Goal: Transaction & Acquisition: Subscribe to service/newsletter

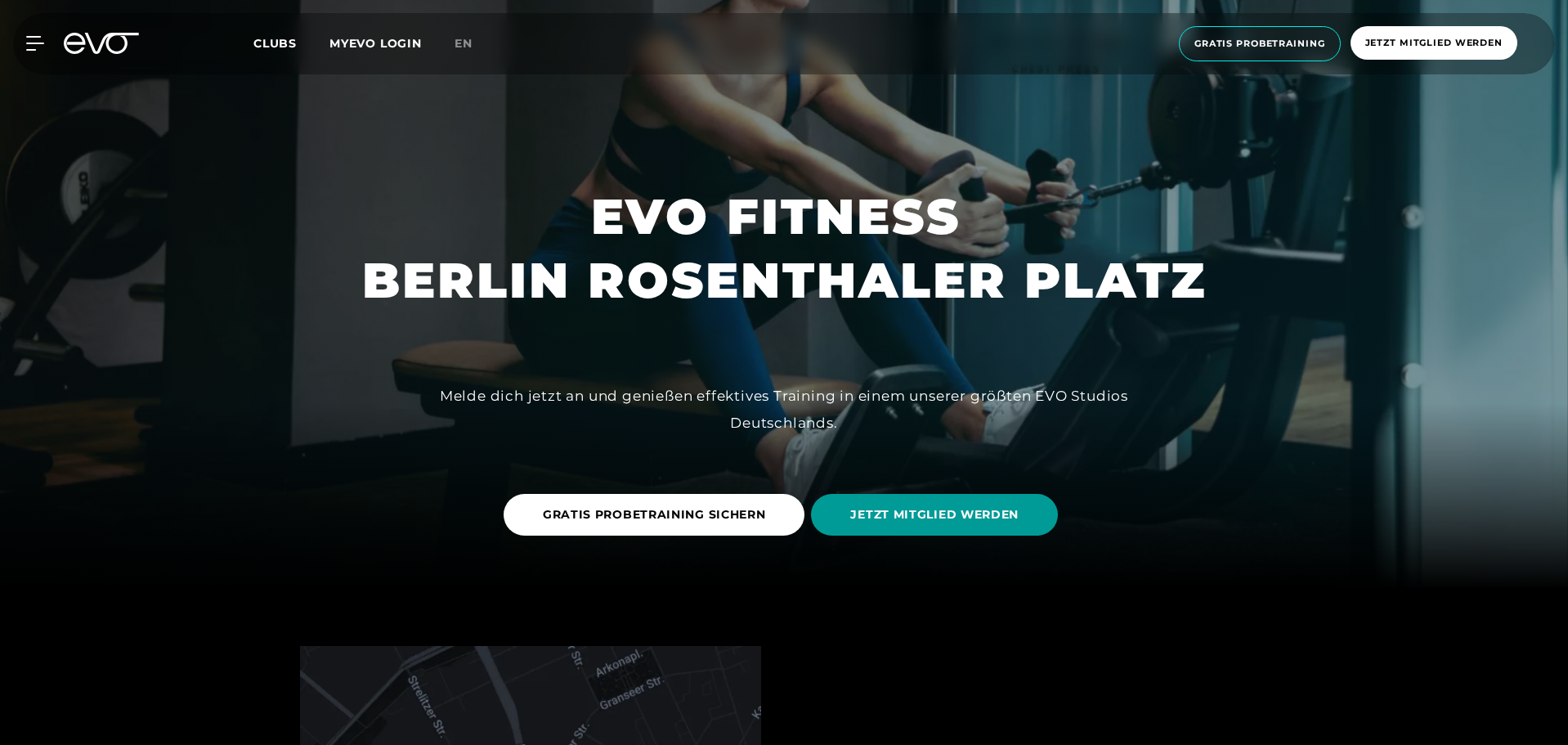
click at [910, 522] on span "JETZT MITGLIED WERDEN" at bounding box center [935, 515] width 168 height 18
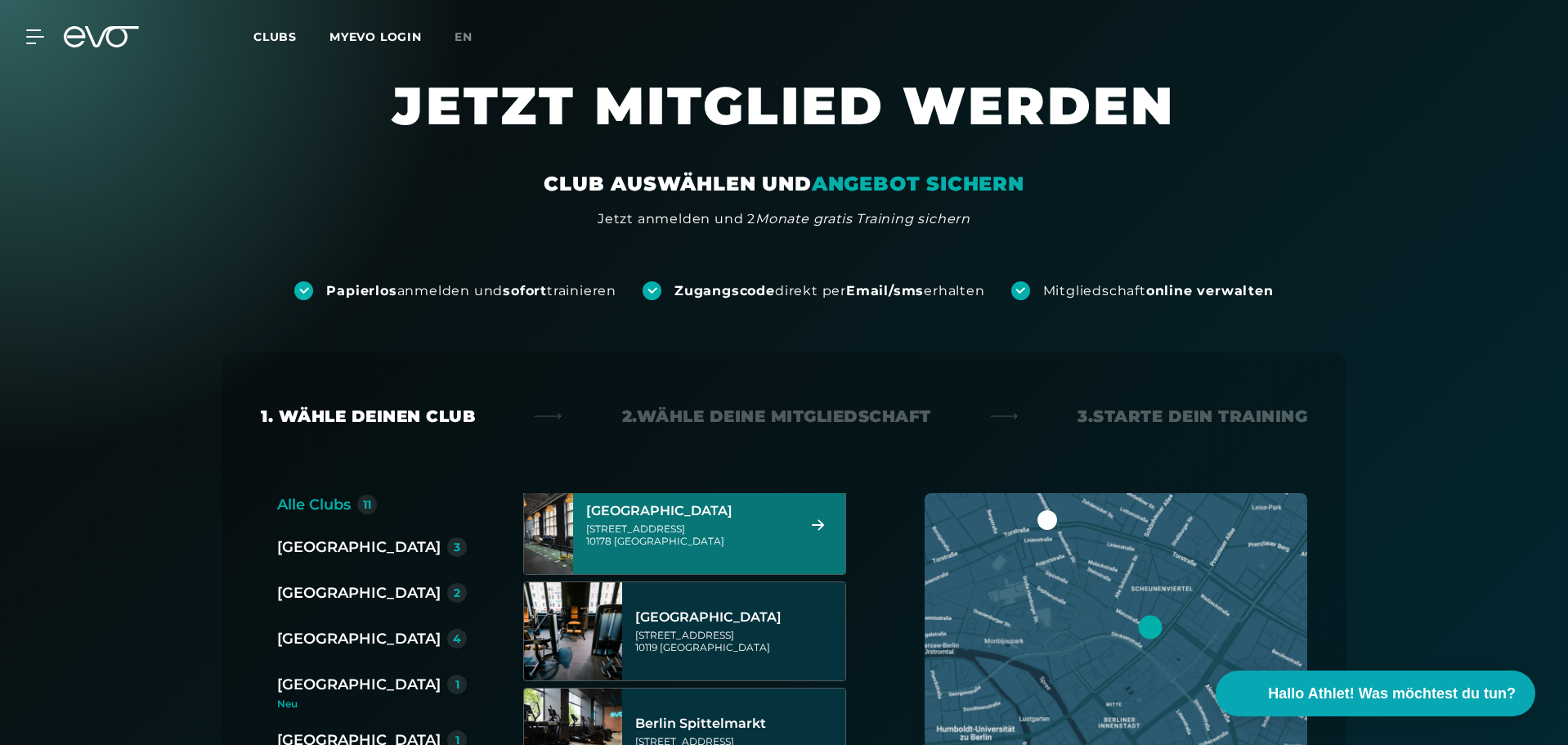
scroll to position [82, 0]
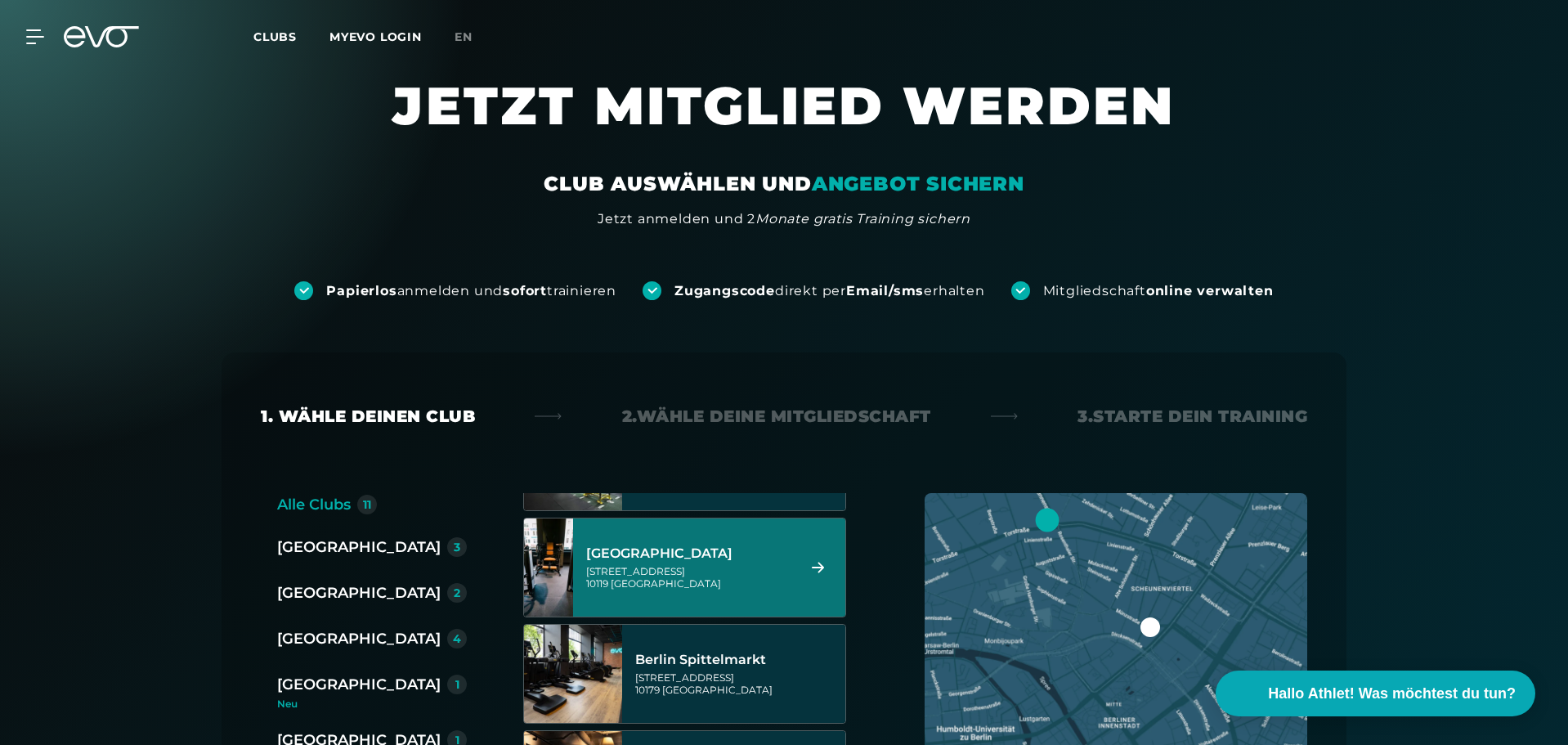
click at [703, 563] on div "[GEOGRAPHIC_DATA][STREET_ADDRESS]" at bounding box center [689, 568] width 205 height 72
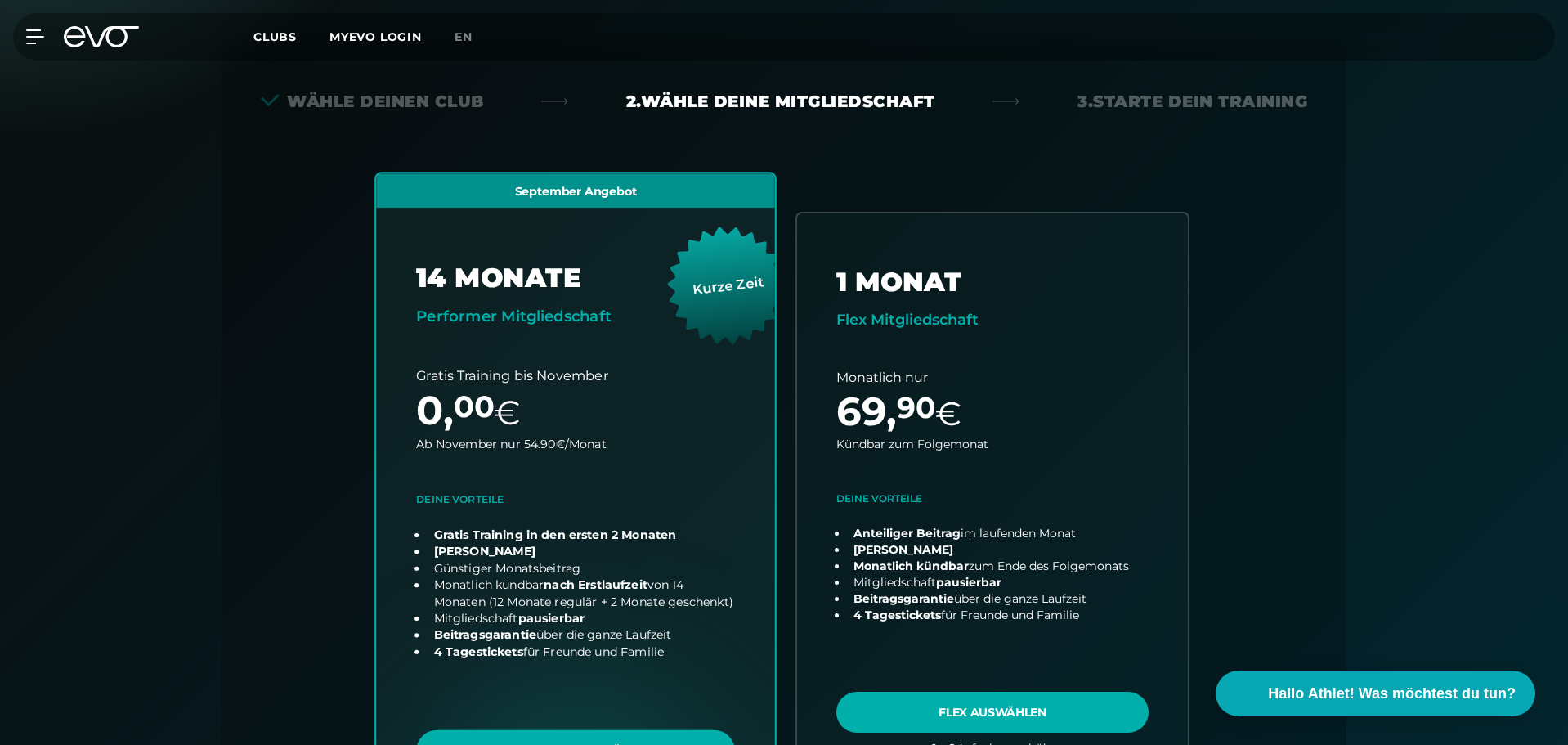
scroll to position [362, 0]
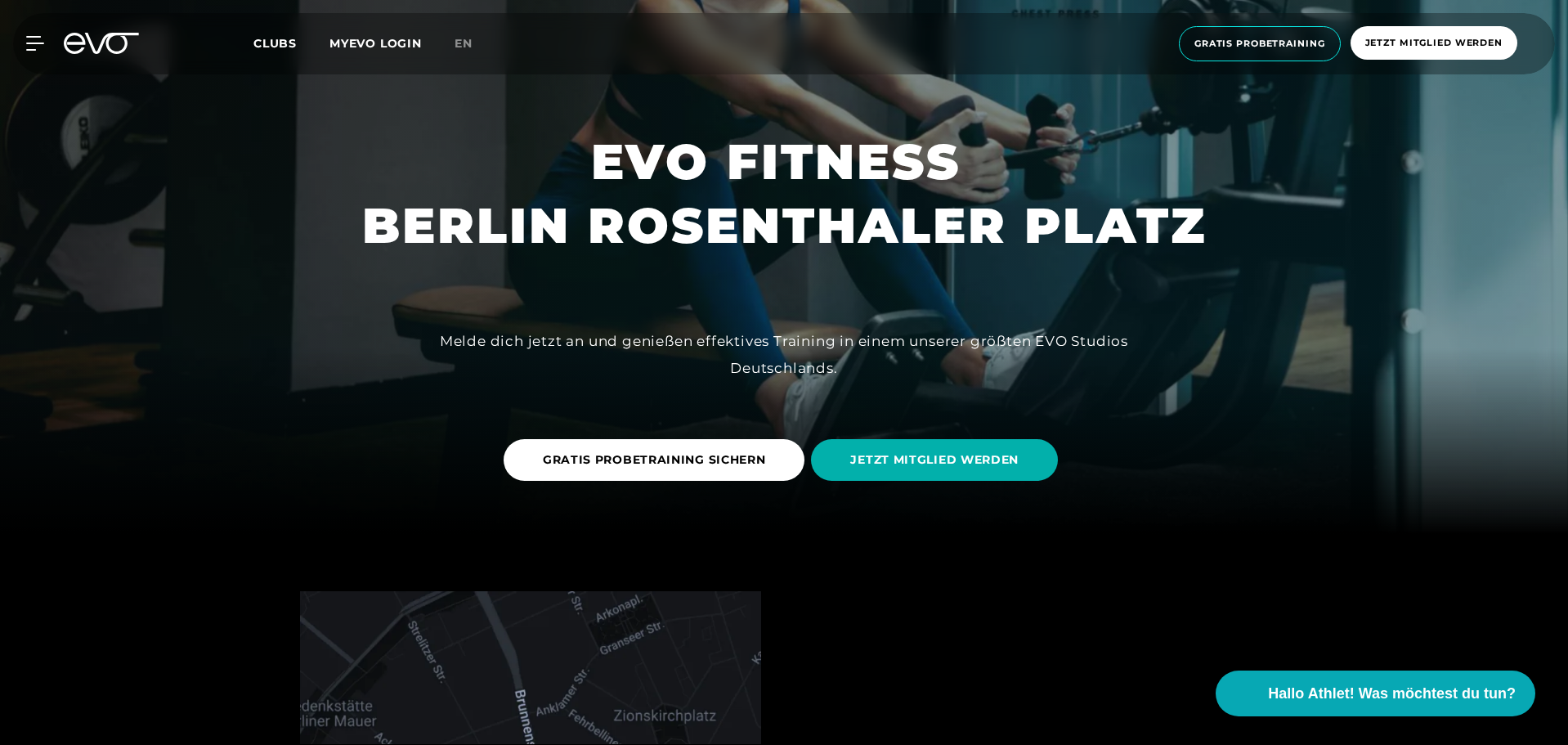
scroll to position [217, 0]
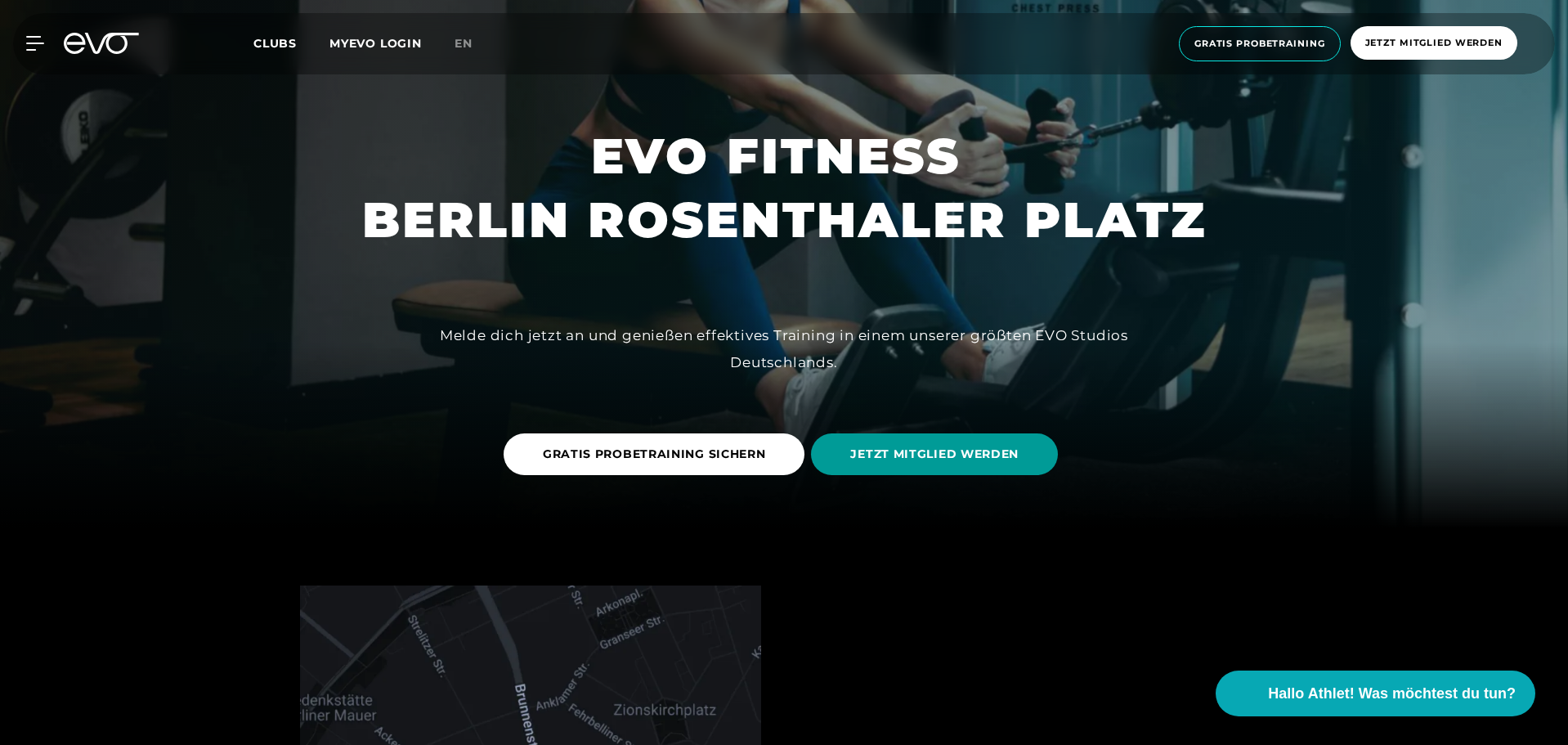
click at [908, 461] on span "JETZT MITGLIED WERDEN" at bounding box center [935, 455] width 168 height 18
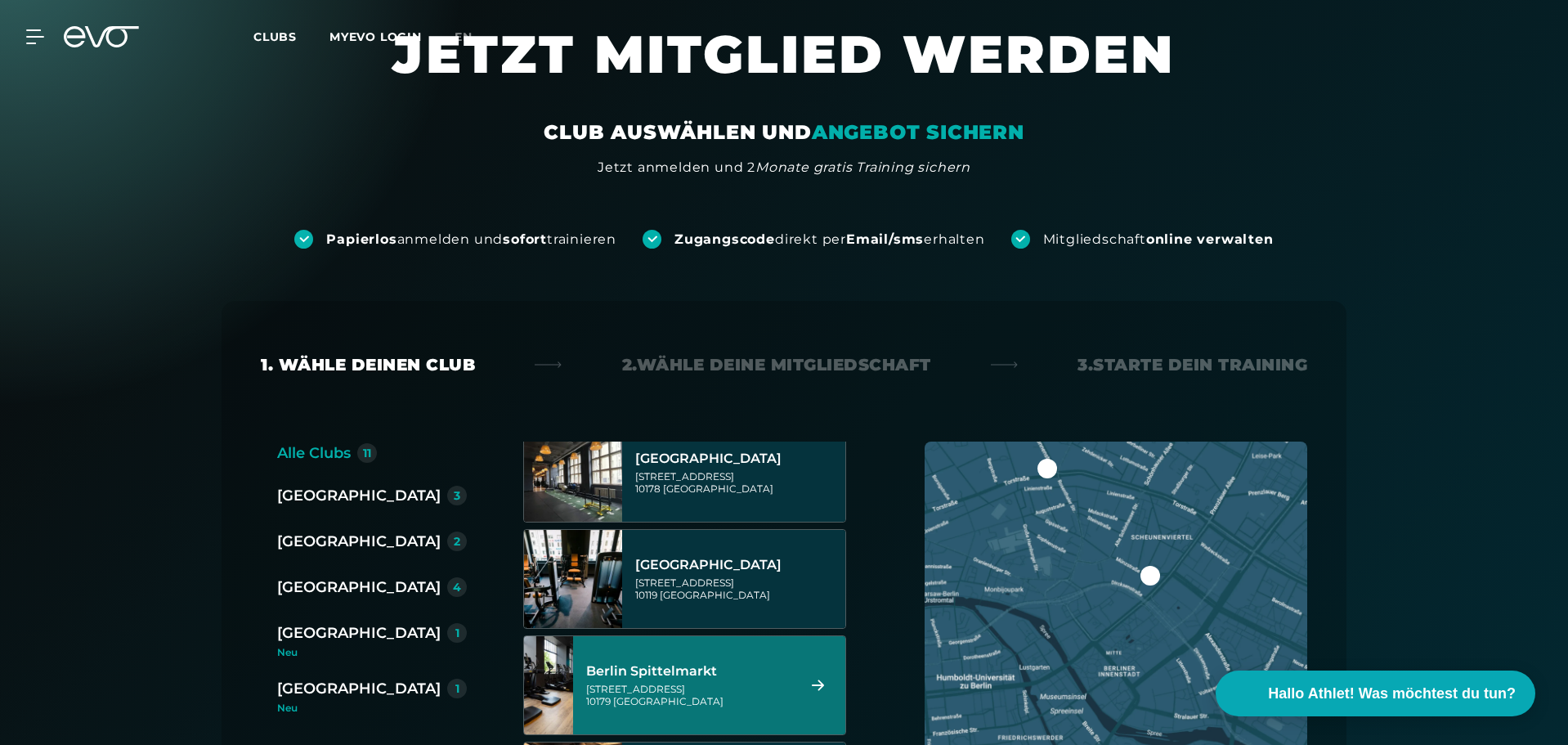
scroll to position [20, 0]
click at [697, 656] on div "[GEOGRAPHIC_DATA][STREET_ADDRESS]" at bounding box center [689, 684] width 205 height 72
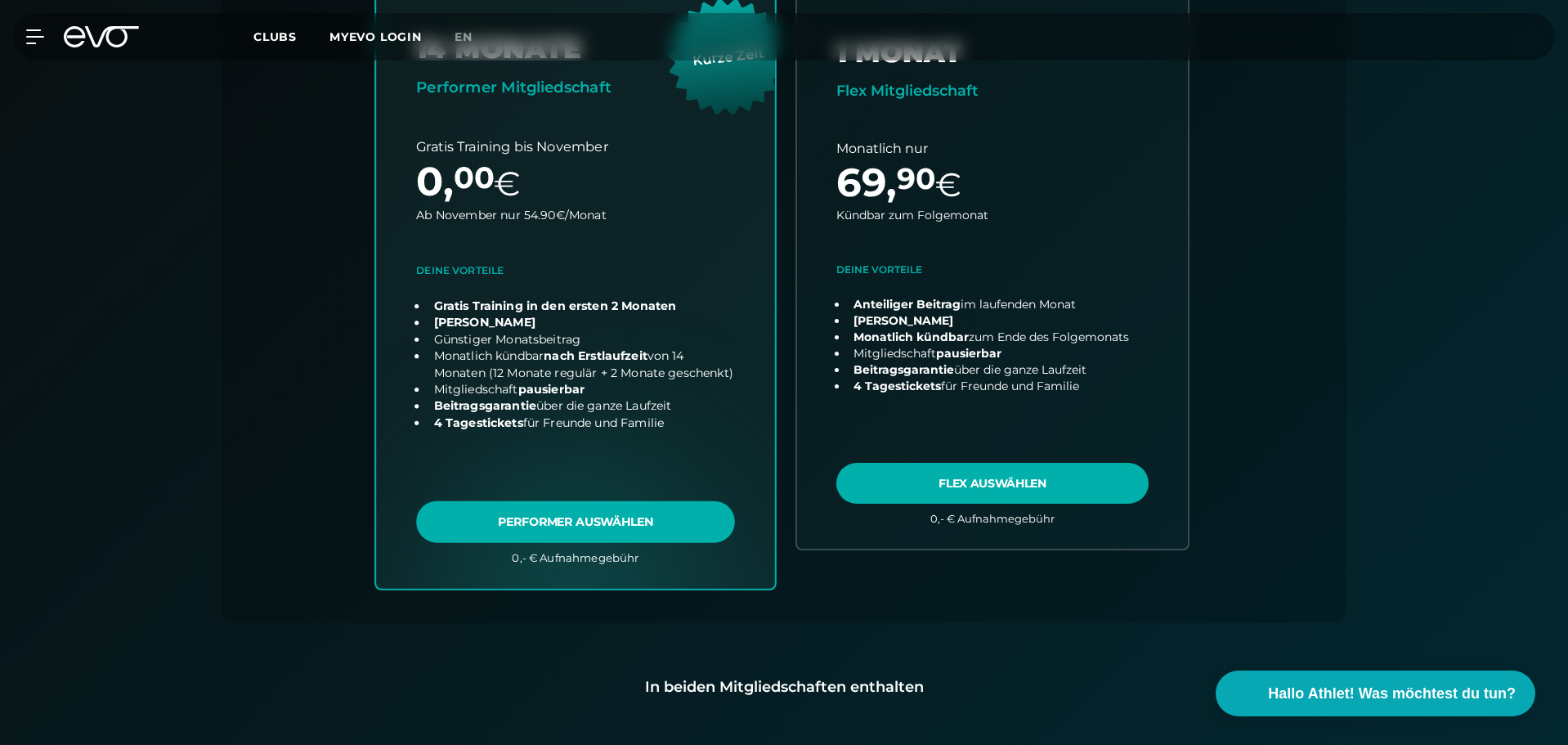
scroll to position [559, 0]
